Goal: Task Accomplishment & Management: Manage account settings

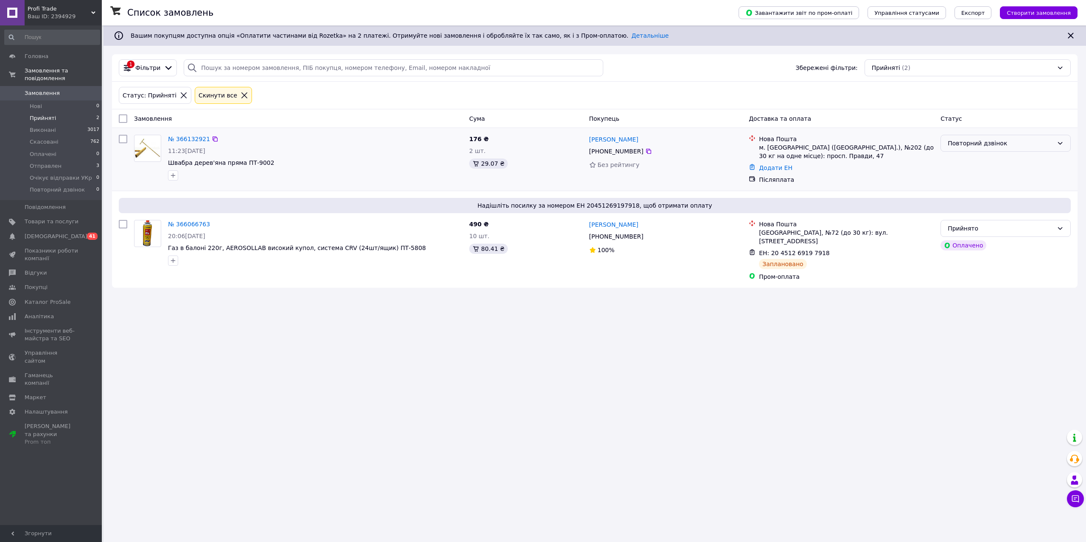
click at [964, 142] on div "Повторний дзвінок" at bounding box center [1001, 143] width 106 height 9
click at [959, 158] on li "Прийнято" at bounding box center [1005, 161] width 129 height 15
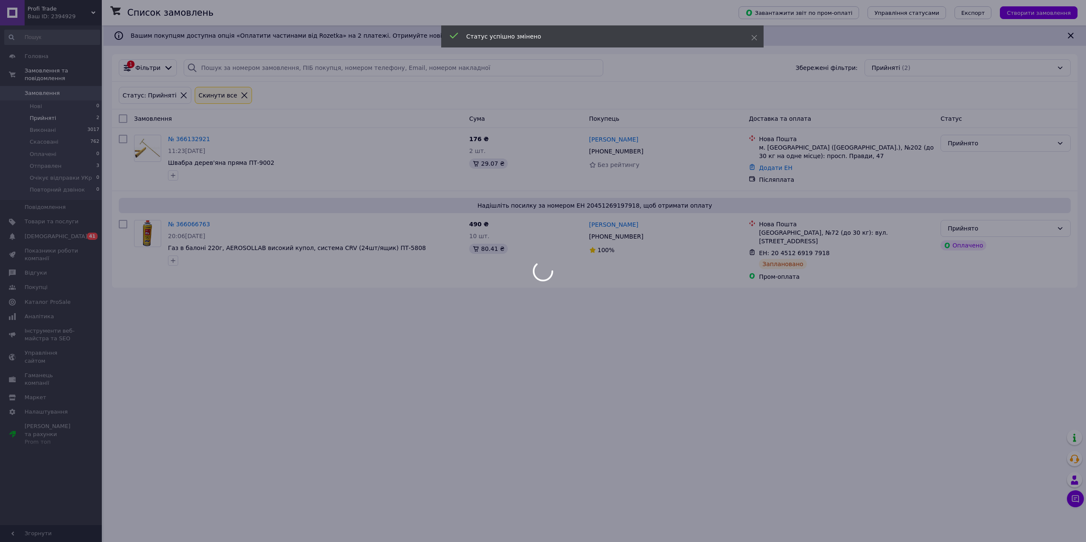
click at [772, 168] on div at bounding box center [543, 271] width 1086 height 542
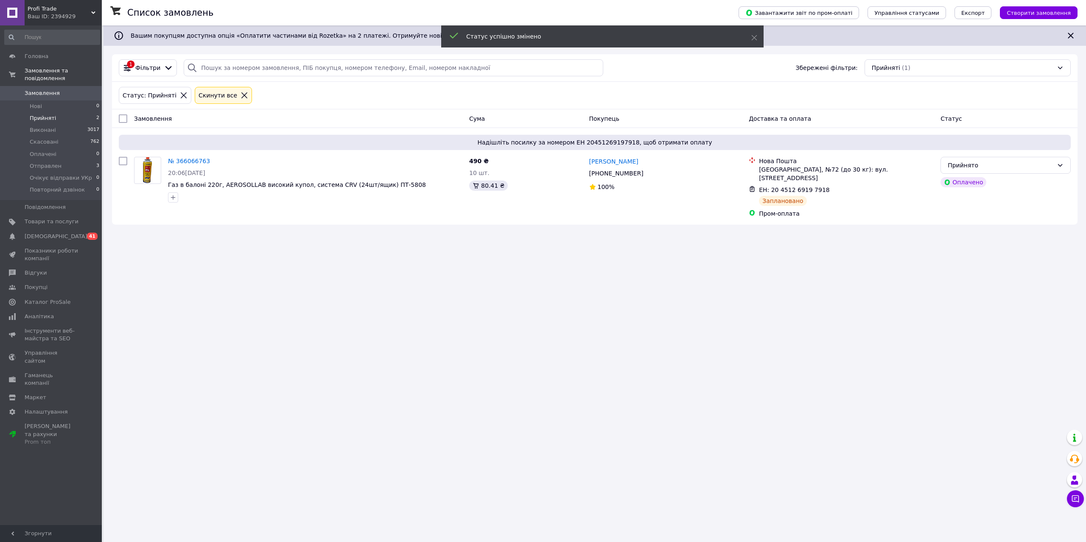
drag, startPoint x: 883, startPoint y: 284, endPoint x: 785, endPoint y: 284, distance: 98.8
click at [880, 284] on div "Список замовлень Завантажити звіт по пром-оплаті Управління статусами Експорт С…" at bounding box center [594, 271] width 982 height 542
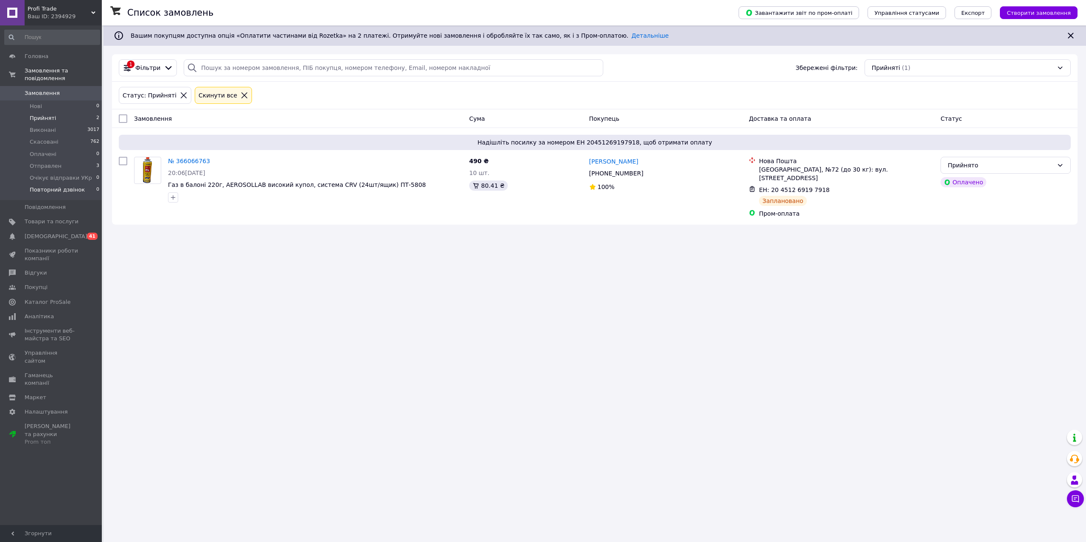
click at [49, 186] on span "Повторний дзвінок" at bounding box center [57, 190] width 55 height 8
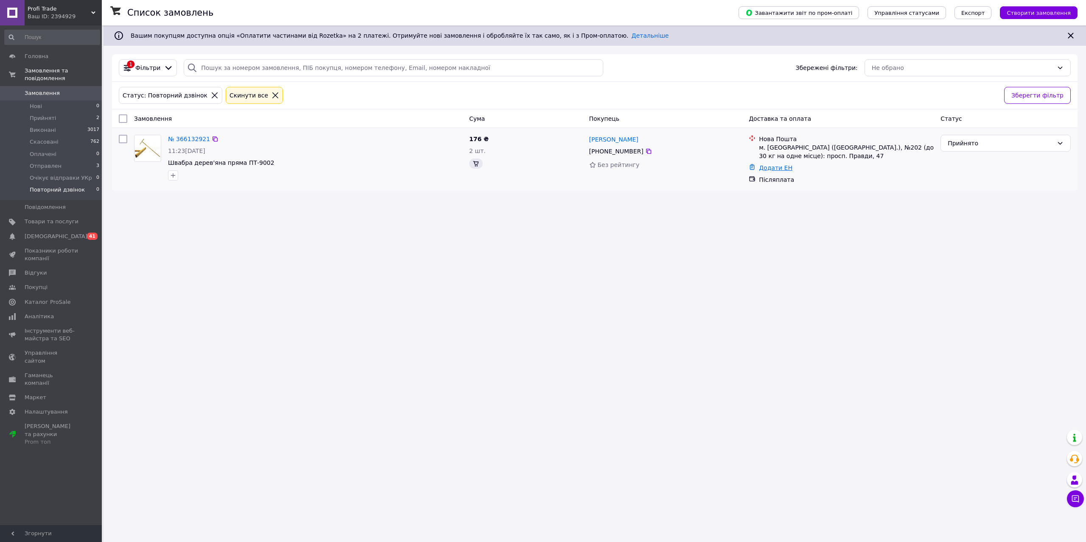
click at [772, 168] on link "Додати ЕН" at bounding box center [776, 168] width 34 height 7
click at [690, 202] on input "Додати ЕН" at bounding box center [724, 202] width 114 height 17
paste input "20451269198667"
type input "20451269198667"
click at [758, 224] on button "Додати" at bounding box center [753, 226] width 55 height 17
